Goal: Information Seeking & Learning: Check status

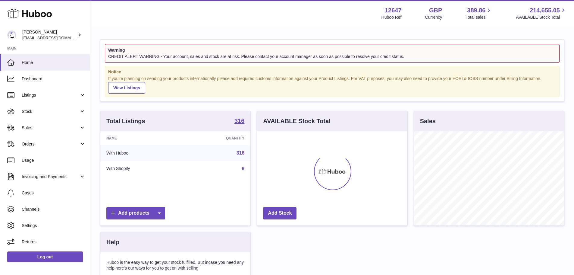
scroll to position [94, 150]
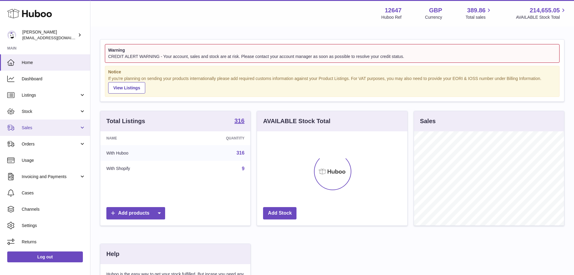
click at [47, 128] on span "Sales" at bounding box center [51, 128] width 58 height 6
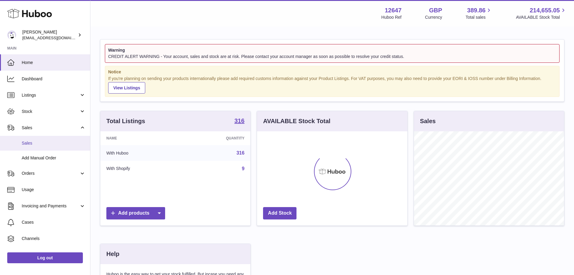
click at [33, 141] on span "Sales" at bounding box center [54, 143] width 64 height 6
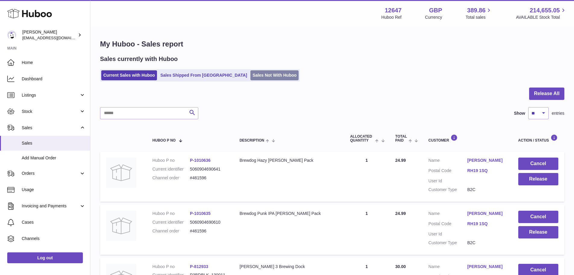
click at [251, 76] on link "Sales Not With Huboo" at bounding box center [275, 75] width 48 height 10
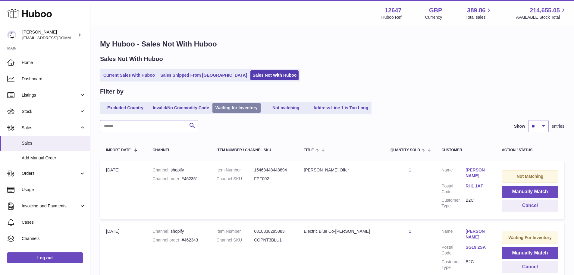
click at [237, 109] on link "Waiting for Inventory" at bounding box center [237, 108] width 48 height 10
click at [31, 146] on link "Sales" at bounding box center [45, 143] width 90 height 15
